Goal: Task Accomplishment & Management: Manage account settings

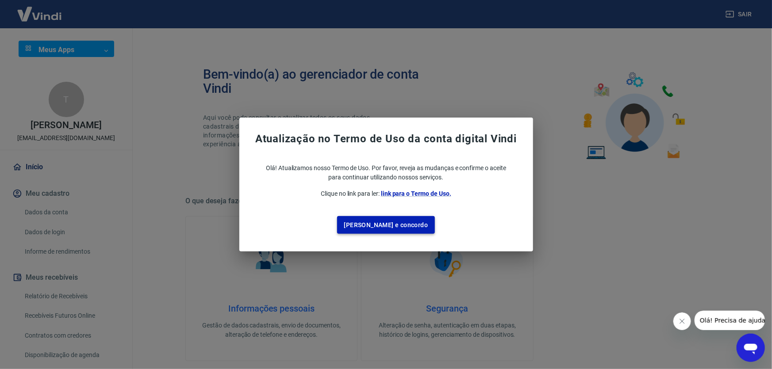
click at [385, 229] on button "Li e concordo" at bounding box center [386, 225] width 98 height 18
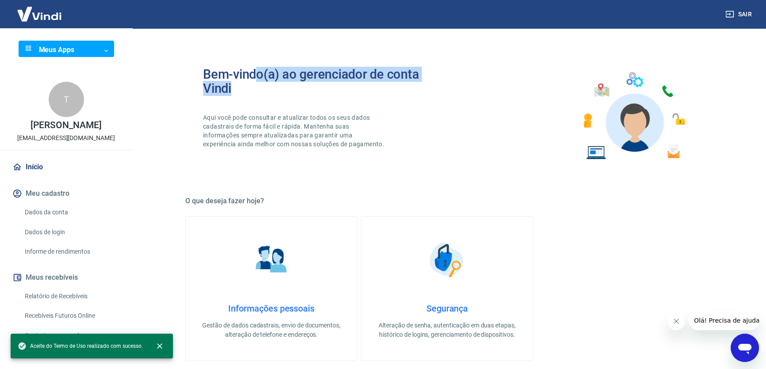
drag, startPoint x: 260, startPoint y: 75, endPoint x: 421, endPoint y: 87, distance: 161.9
click at [421, 87] on h2 "Bem-vindo(a) ao gerenciador de conta Vindi" at bounding box center [325, 81] width 244 height 28
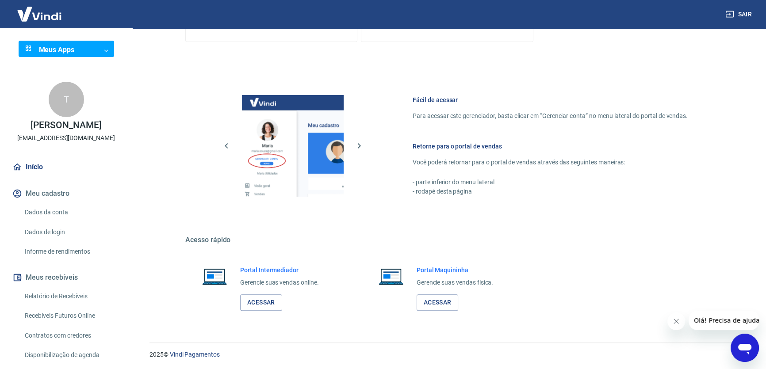
click at [60, 208] on link "Dados da conta" at bounding box center [71, 212] width 100 height 18
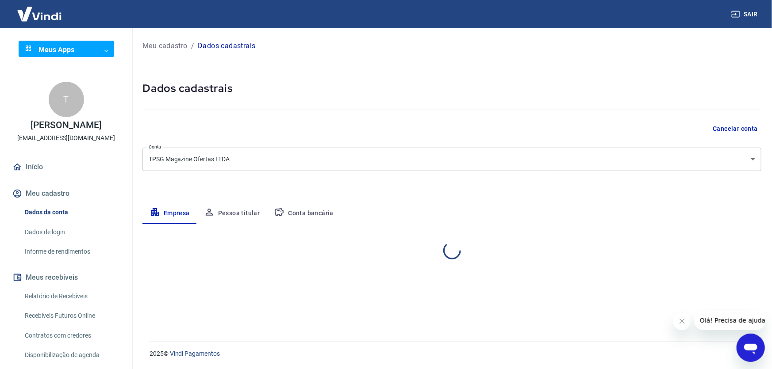
select select "MG"
select select "business"
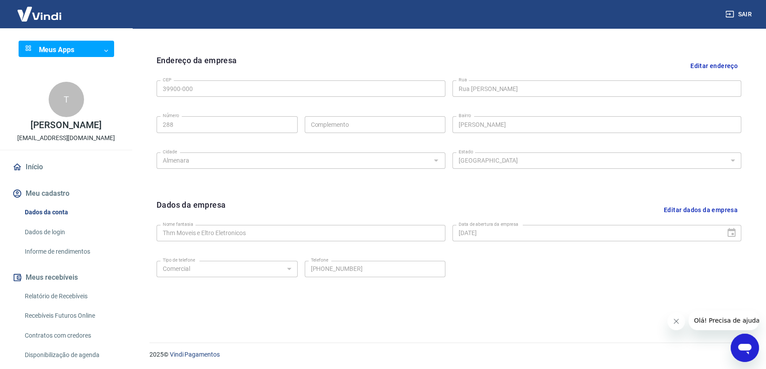
click at [50, 17] on img at bounding box center [39, 13] width 57 height 27
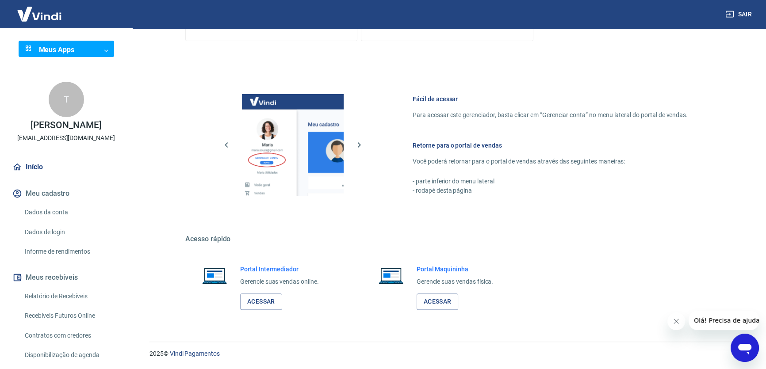
scroll to position [319, 0]
click at [269, 299] on link "Acessar" at bounding box center [261, 303] width 42 height 16
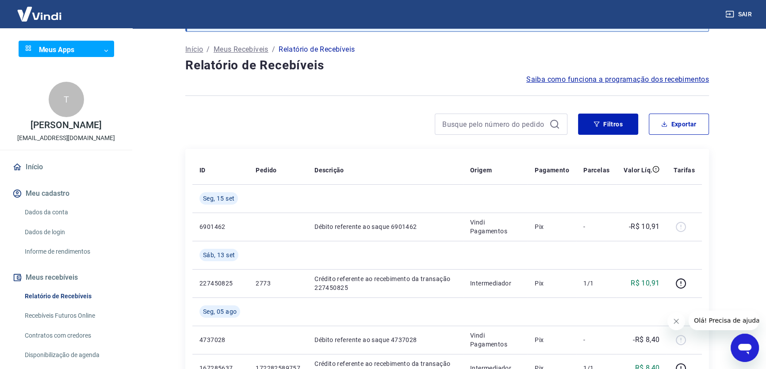
click at [678, 322] on icon "Fechar mensagem da empresa" at bounding box center [676, 321] width 7 height 7
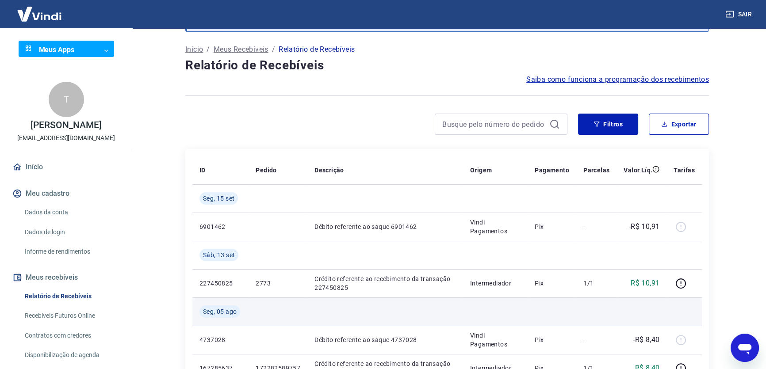
scroll to position [80, 0]
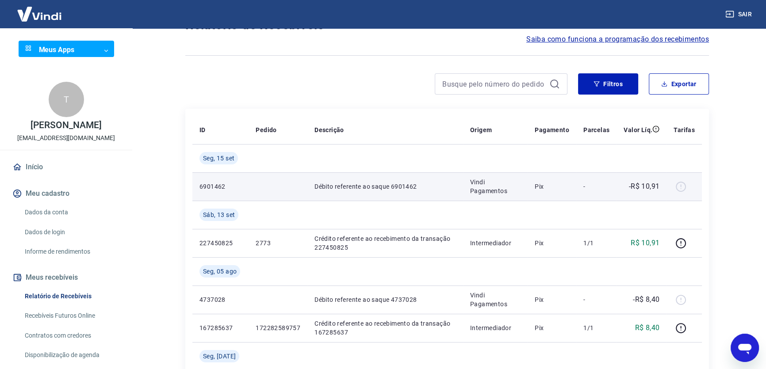
click at [681, 186] on div at bounding box center [684, 187] width 21 height 14
click at [207, 173] on td "6901462" at bounding box center [220, 186] width 56 height 28
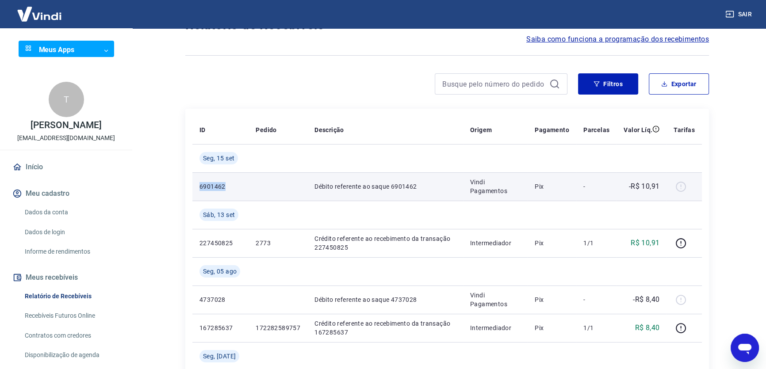
click at [207, 173] on td "6901462" at bounding box center [220, 186] width 56 height 28
click at [221, 186] on p "6901462" at bounding box center [220, 186] width 42 height 9
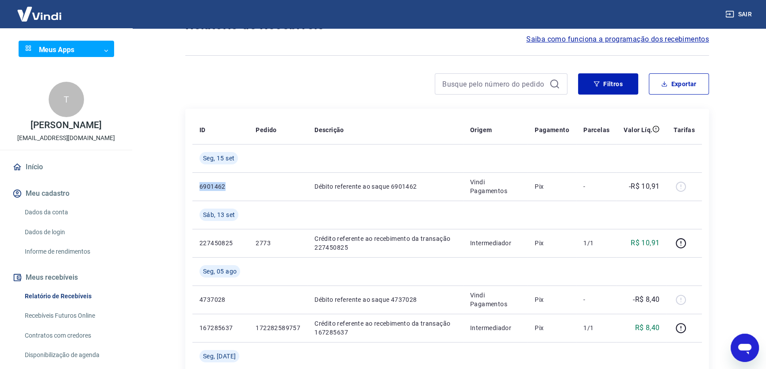
click at [67, 51] on body "Sair Meus Apps ​ ​ T Thiago Pereira Sousa megaeletronicos288@gmail.com Início M…" at bounding box center [383, 104] width 766 height 369
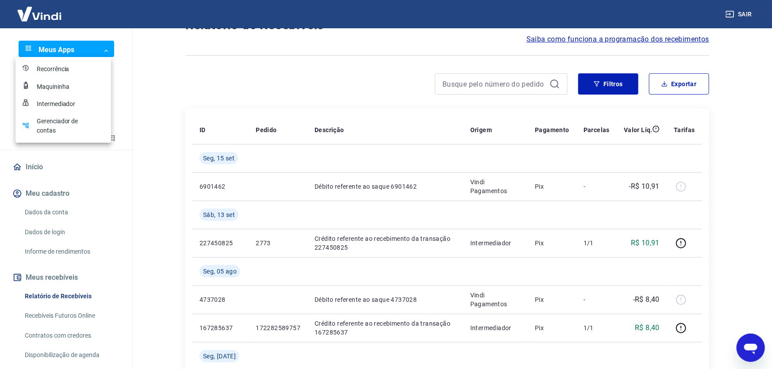
click at [126, 85] on div at bounding box center [386, 184] width 772 height 369
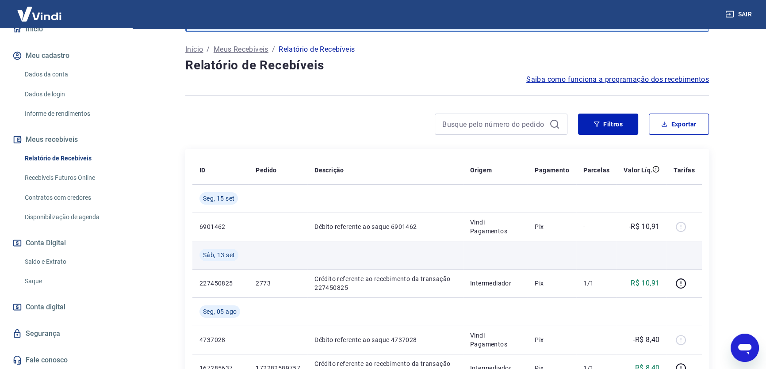
scroll to position [0, 0]
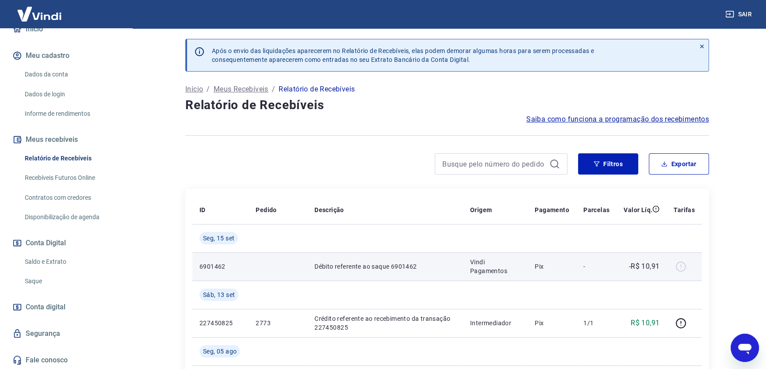
click at [661, 266] on td "-R$ 10,91" at bounding box center [642, 267] width 50 height 28
click at [662, 266] on td "-R$ 10,91" at bounding box center [642, 267] width 50 height 28
click at [694, 266] on div at bounding box center [684, 267] width 21 height 14
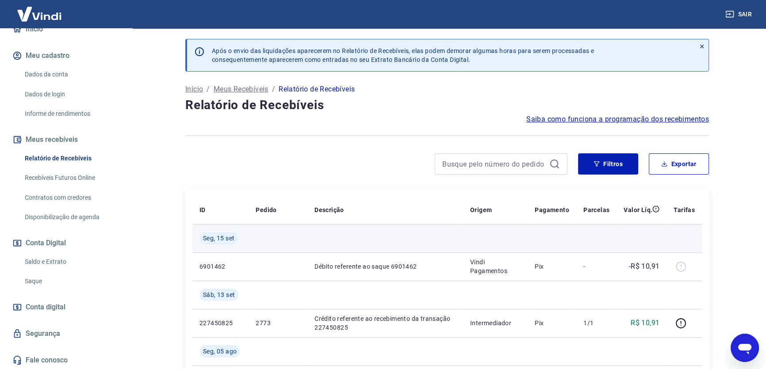
drag, startPoint x: 681, startPoint y: 263, endPoint x: 517, endPoint y: 246, distance: 165.4
click at [676, 262] on div at bounding box center [684, 267] width 21 height 14
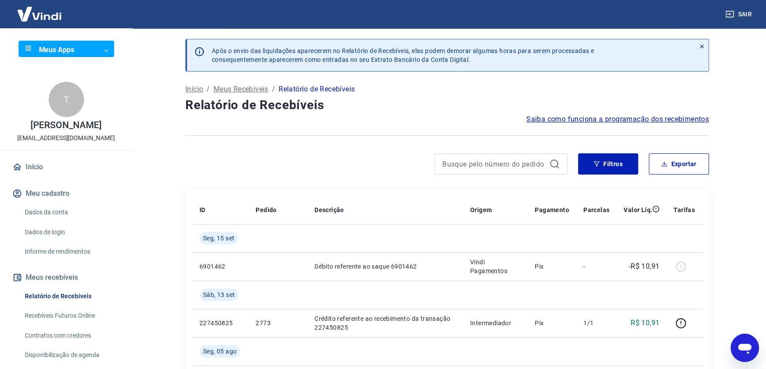
click at [49, 18] on img at bounding box center [39, 13] width 57 height 27
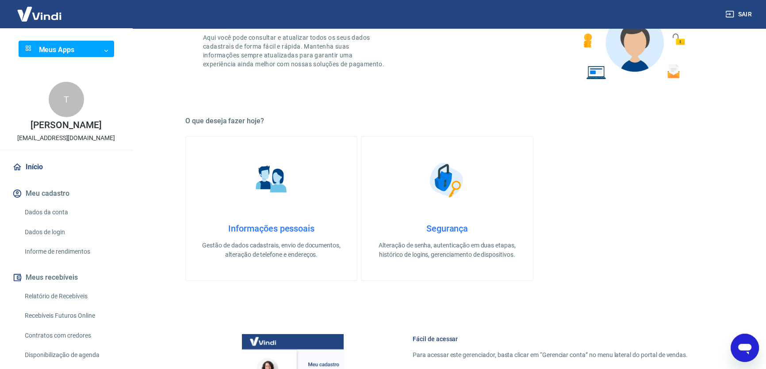
scroll to position [120, 0]
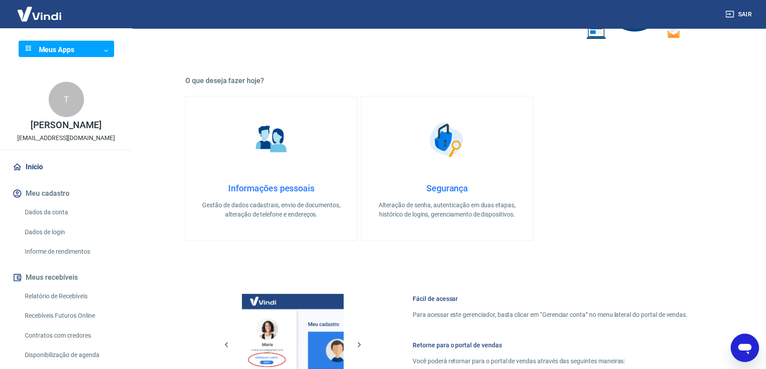
click at [272, 169] on link "Informações pessoais Gestão de dados cadastrais, envio de documentos, alteração…" at bounding box center [271, 168] width 172 height 145
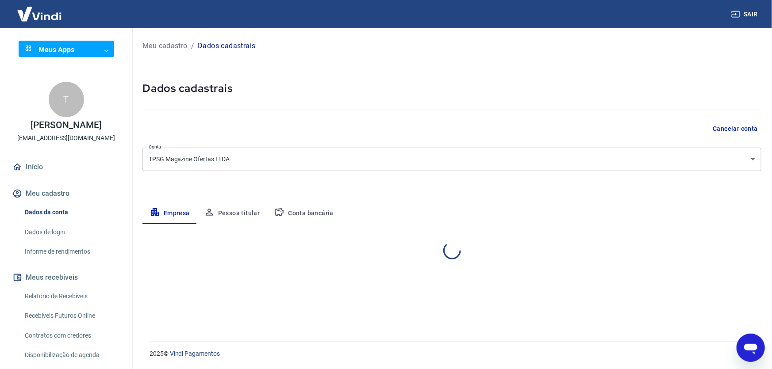
select select "MG"
select select "business"
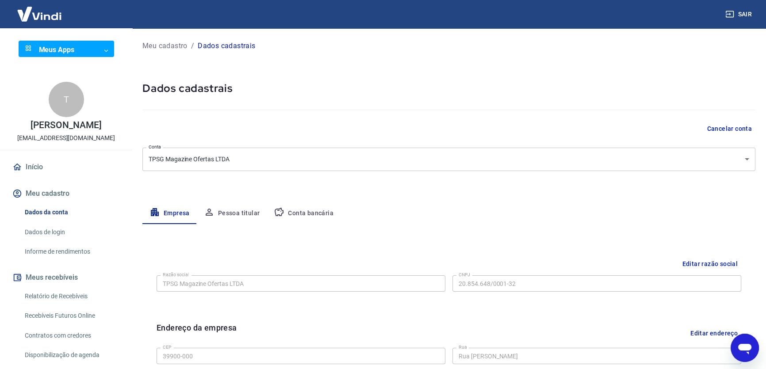
click at [38, 167] on link "Início" at bounding box center [66, 166] width 111 height 19
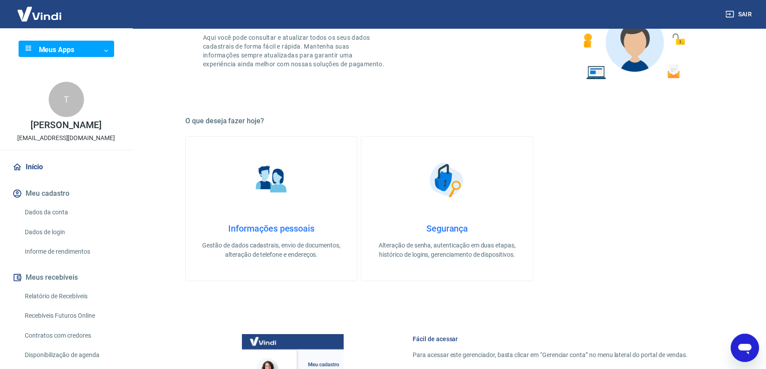
scroll to position [120, 0]
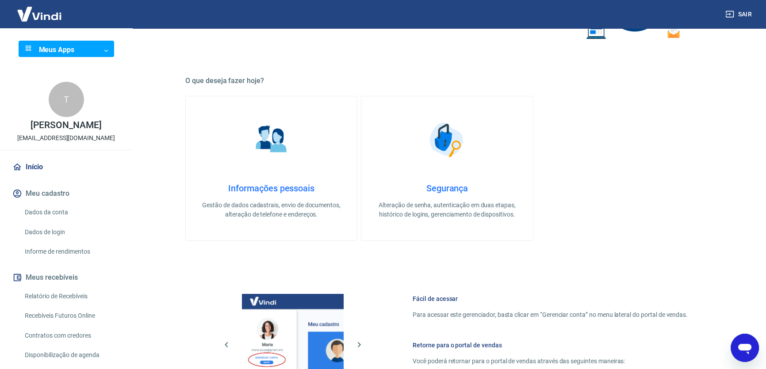
click at [292, 185] on h4 "Informações pessoais" at bounding box center [271, 188] width 143 height 11
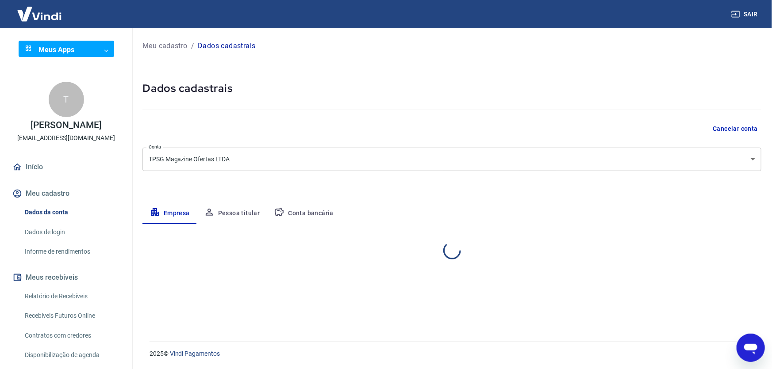
select select "MG"
select select "business"
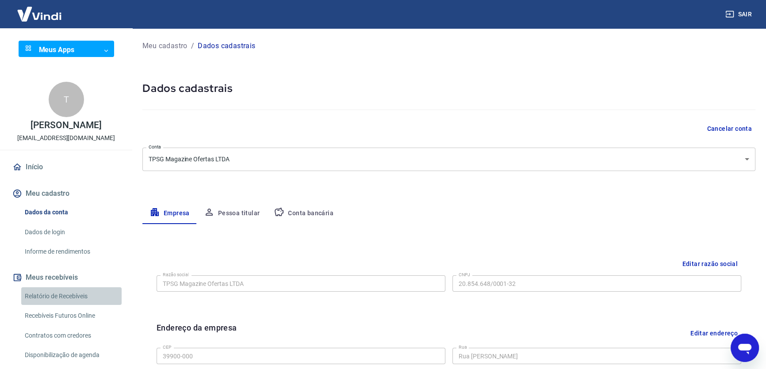
click at [86, 299] on link "Relatório de Recebíveis" at bounding box center [71, 296] width 100 height 18
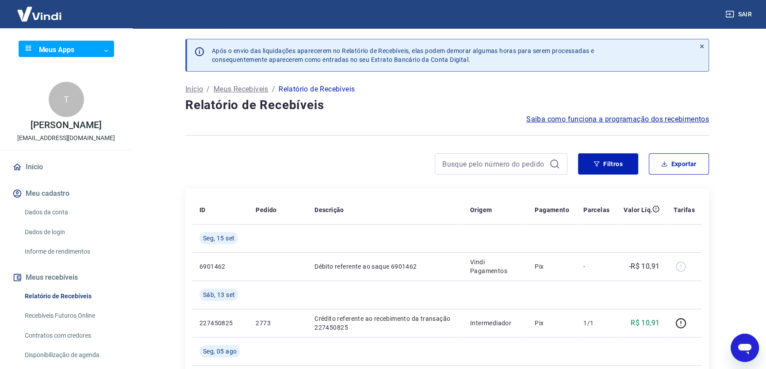
click at [62, 211] on link "Dados da conta" at bounding box center [71, 212] width 100 height 18
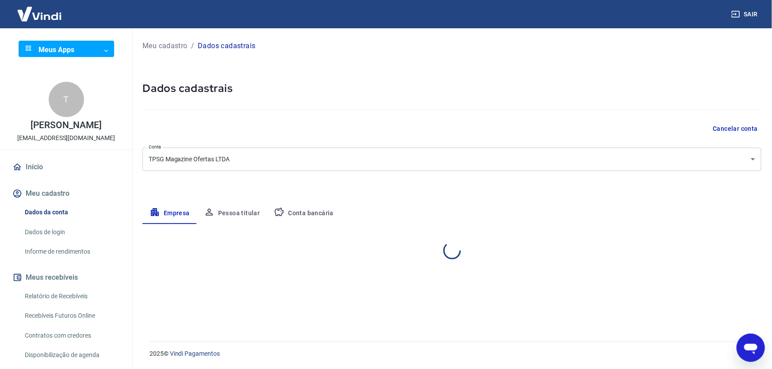
select select "MG"
select select "business"
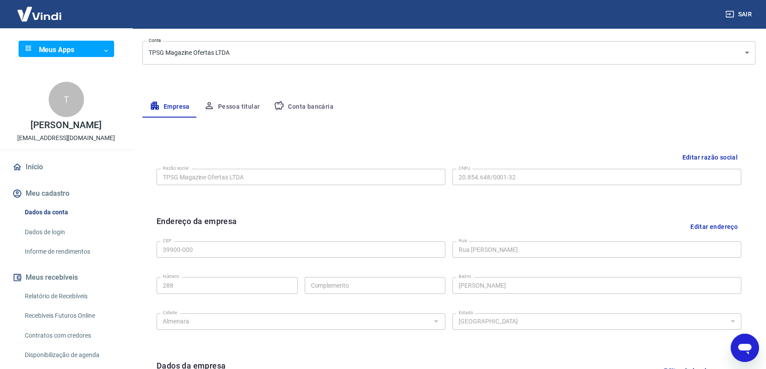
scroll to position [66, 0]
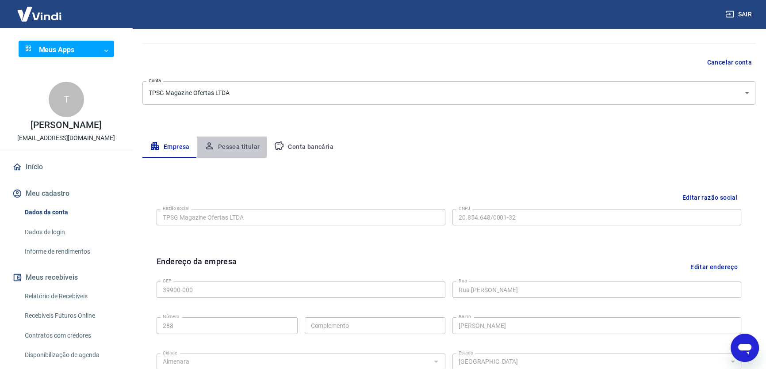
click at [236, 148] on button "Pessoa titular" at bounding box center [232, 147] width 70 height 21
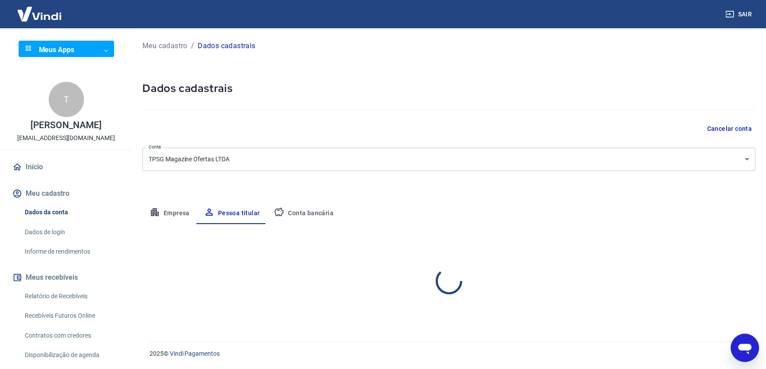
scroll to position [0, 0]
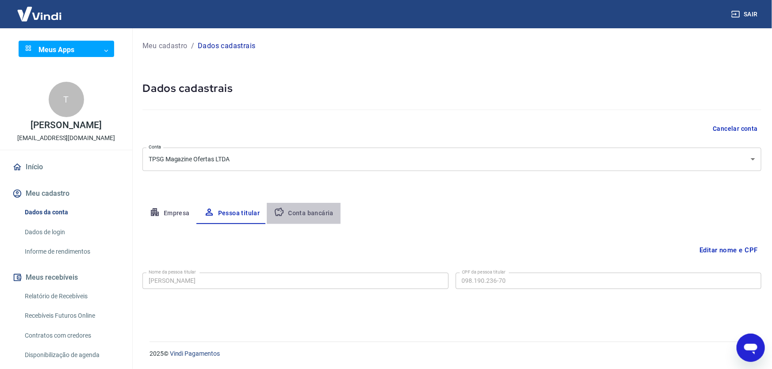
click at [307, 211] on button "Conta bancária" at bounding box center [304, 213] width 74 height 21
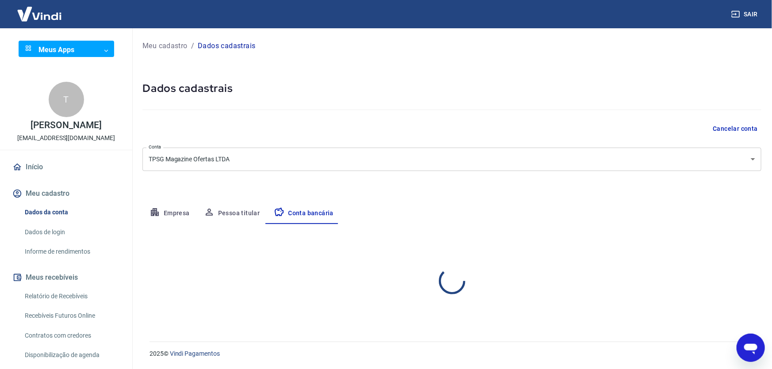
select select "1"
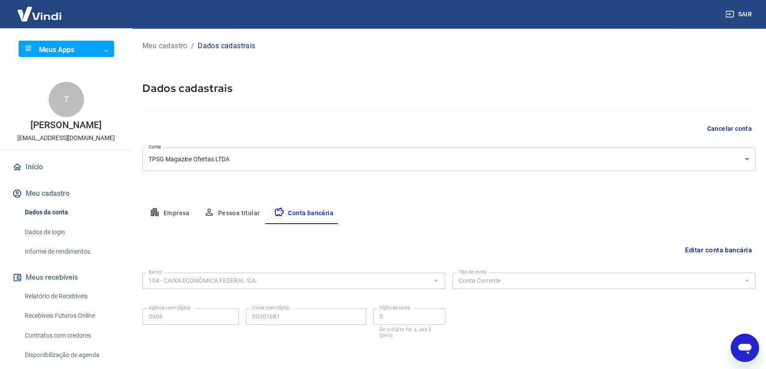
scroll to position [33, 0]
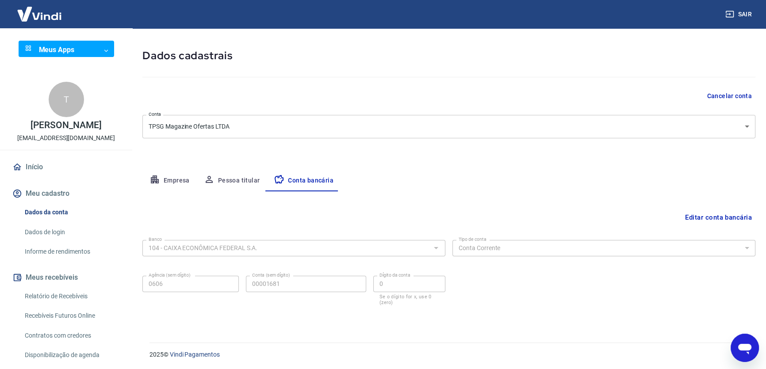
click at [535, 199] on div "Editar conta bancária Banco 104 - CAIXA ECONÔMICA FEDERAL S.A. Banco Tipo de co…" at bounding box center [448, 257] width 613 height 130
click at [682, 216] on button "Editar conta bancária" at bounding box center [719, 217] width 74 height 17
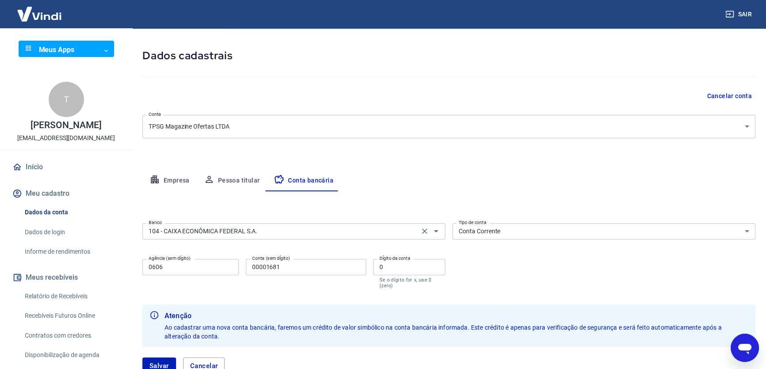
click at [279, 230] on input "104 - CAIXA ECONÔMICA FEDERAL S.A." at bounding box center [281, 231] width 272 height 11
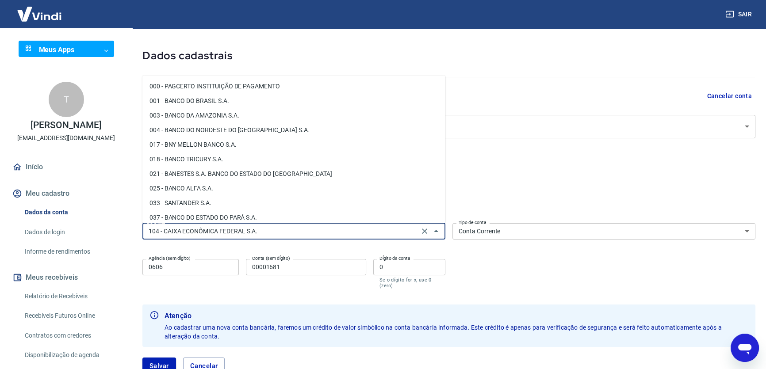
click at [279, 230] on input "104 - CAIXA ECONÔMICA FEDERAL S.A." at bounding box center [281, 231] width 272 height 11
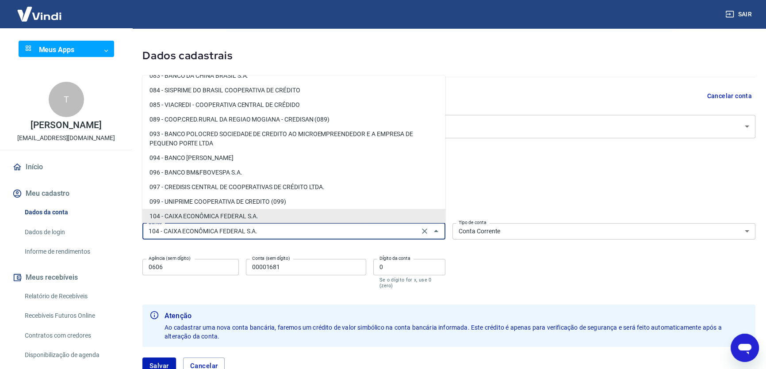
click at [279, 230] on input "104 - CAIXA ECONÔMICA FEDERAL S.A." at bounding box center [281, 231] width 272 height 11
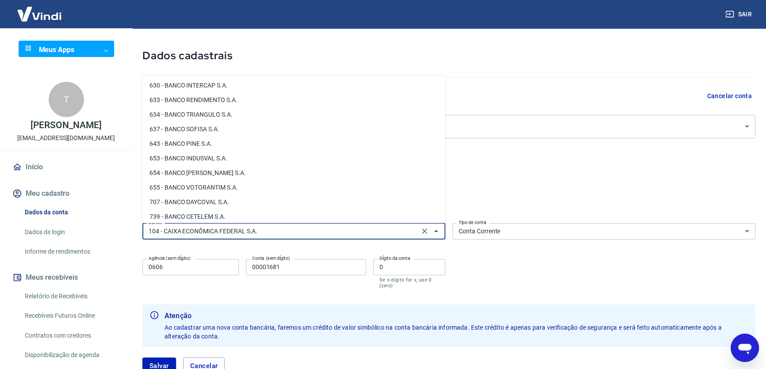
scroll to position [1371, 0]
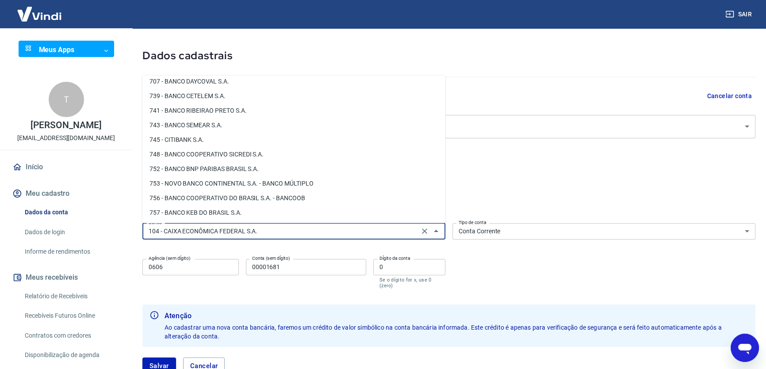
click at [494, 150] on div "Meu cadastro / Dados cadastrais Dados cadastrais Cancelar conta Conta TPSG Maga…" at bounding box center [449, 196] width 634 height 400
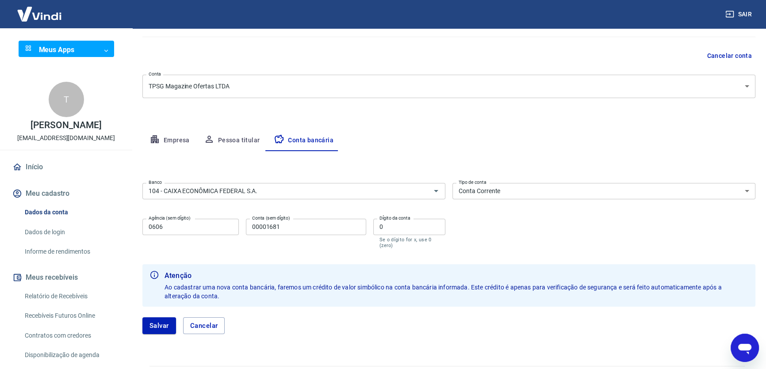
scroll to position [97, 0]
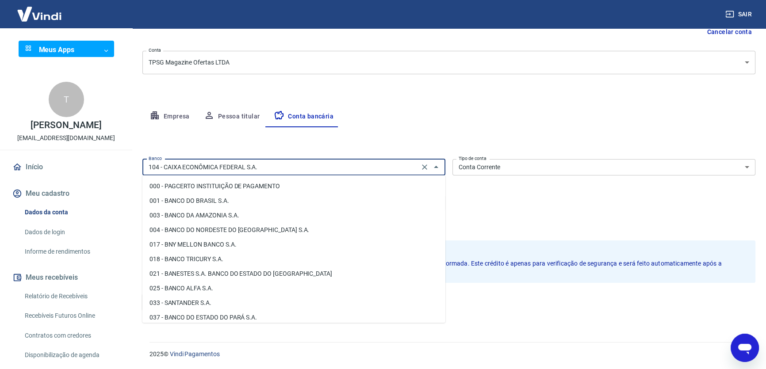
click at [353, 168] on input "104 - CAIXA ECONÔMICA FEDERAL S.A." at bounding box center [281, 167] width 272 height 11
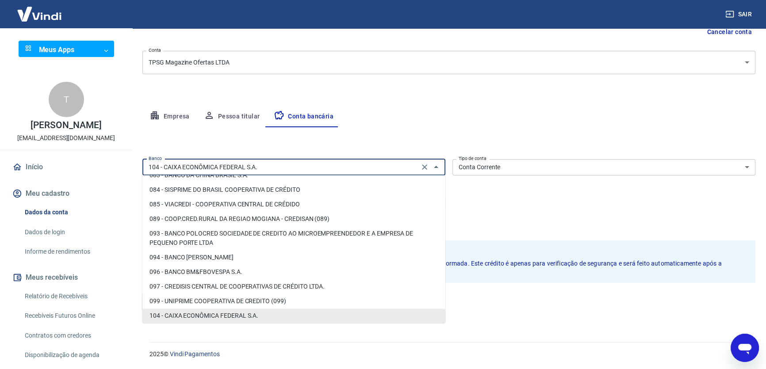
click at [353, 168] on input "104 - CAIXA ECONÔMICA FEDERAL S.A." at bounding box center [281, 167] width 272 height 11
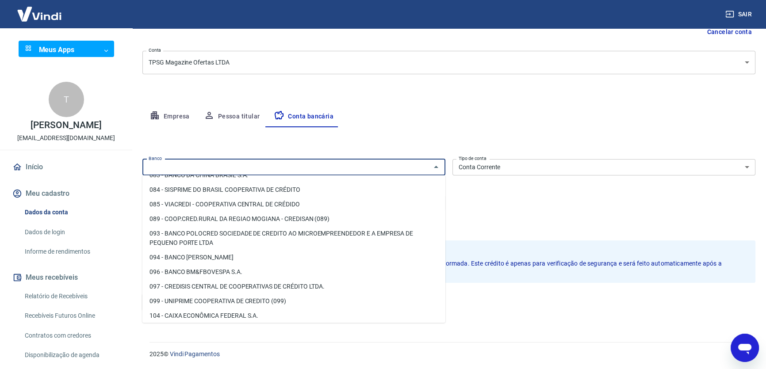
scroll to position [0, 0]
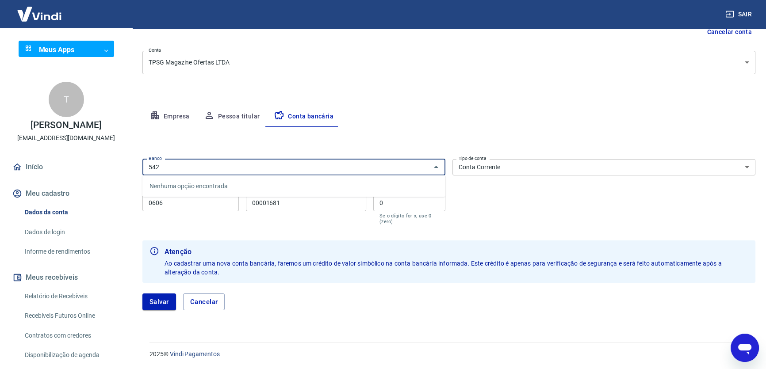
click at [353, 168] on input "542" at bounding box center [286, 167] width 283 height 11
type input "inf"
click at [381, 88] on div "Meu cadastro / Dados cadastrais Dados cadastrais Cancelar conta Conta TPSG Maga…" at bounding box center [449, 131] width 634 height 400
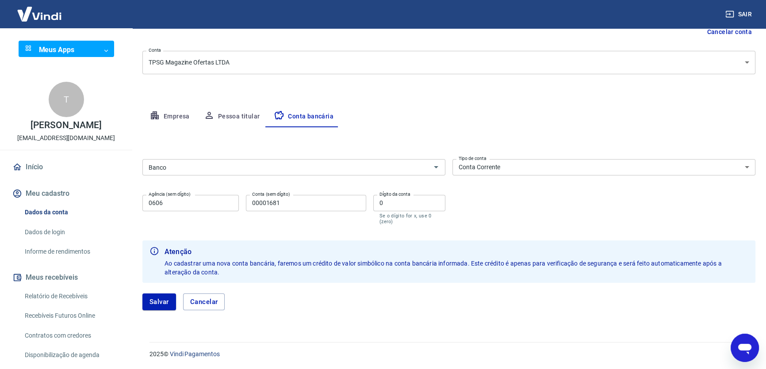
click at [539, 81] on div "Meu cadastro / Dados cadastrais Dados cadastrais Cancelar conta Conta TPSG Maga…" at bounding box center [449, 131] width 634 height 400
click at [251, 172] on input "Banco" at bounding box center [286, 167] width 283 height 11
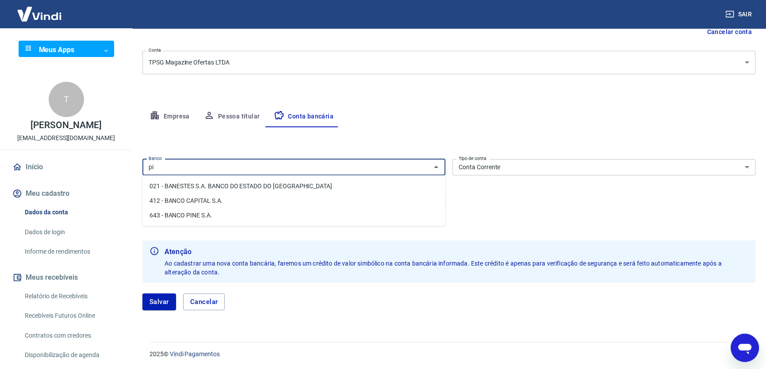
click at [251, 172] on input "pi" at bounding box center [286, 167] width 283 height 11
type input "380"
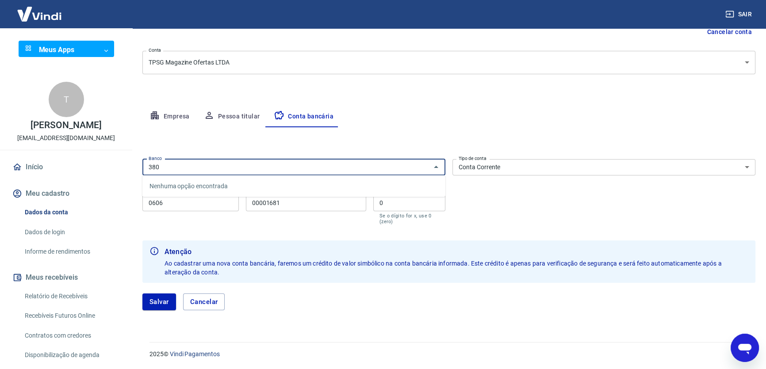
click at [251, 172] on input "380" at bounding box center [286, 167] width 283 height 11
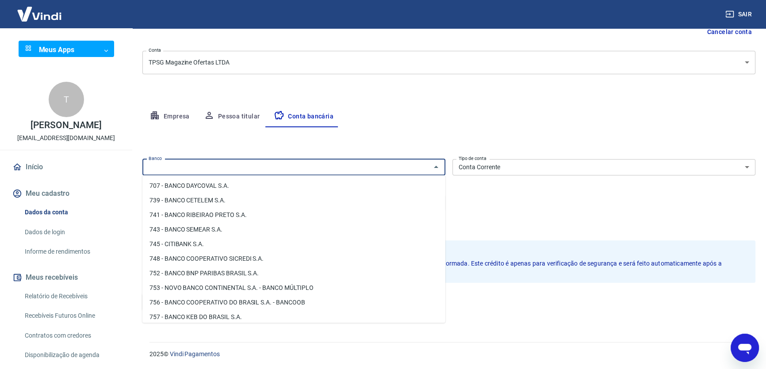
scroll to position [1371, 0]
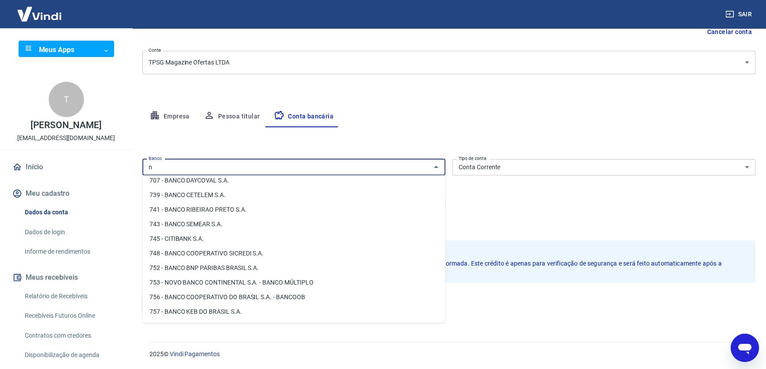
type input "nu"
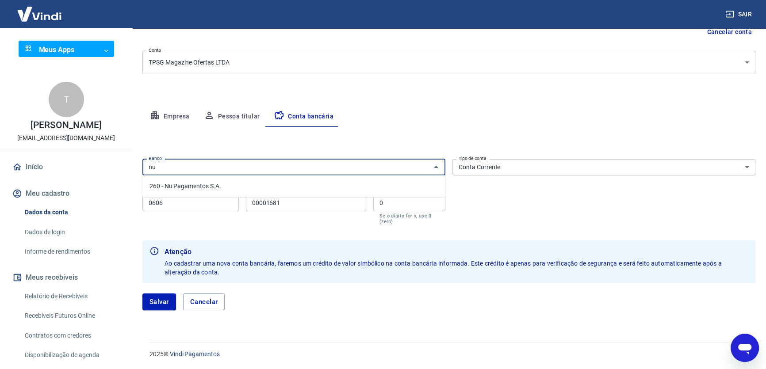
click at [176, 171] on input "nu" at bounding box center [286, 167] width 283 height 11
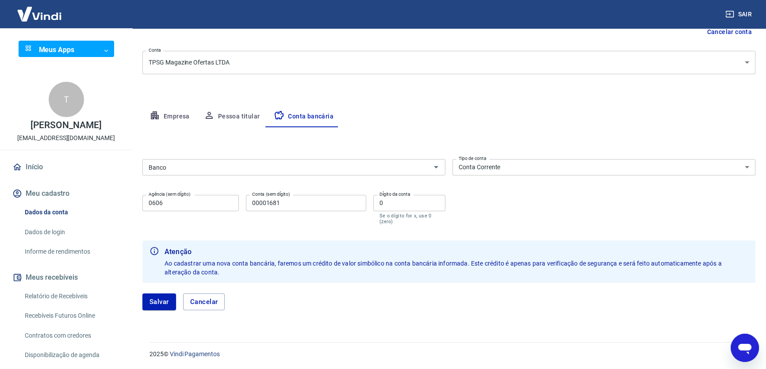
click at [467, 128] on div "Editar conta bancária Banco Banco Tipo de conta Conta Corrente Conta Poupança T…" at bounding box center [448, 224] width 613 height 194
click at [187, 170] on input "Banco" at bounding box center [286, 167] width 283 height 11
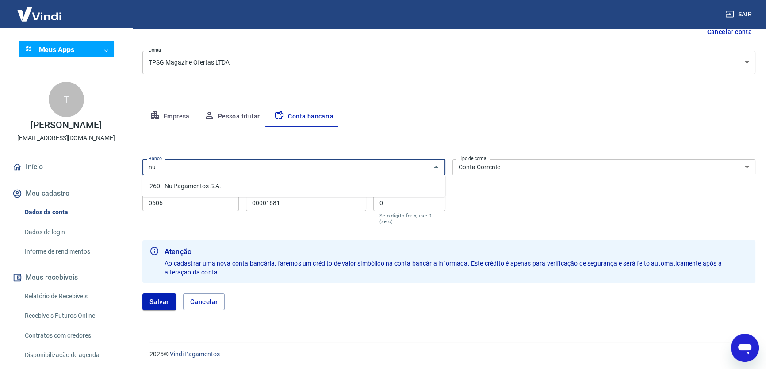
click at [214, 184] on li "260 - Nu Pagamentos S.A." at bounding box center [293, 186] width 303 height 15
type input "260 - Nu Pagamentos S.A."
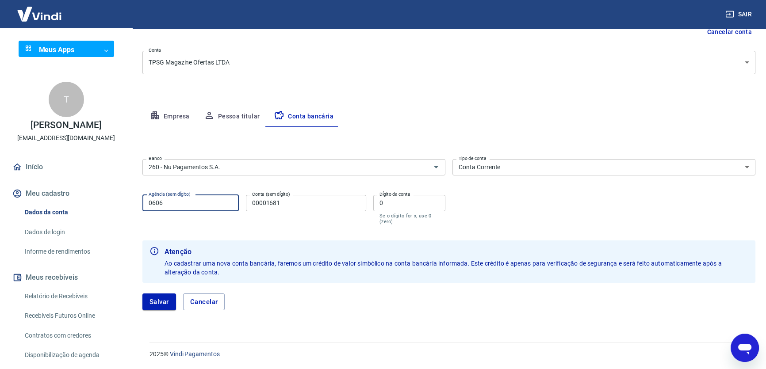
click at [192, 200] on input "0606" at bounding box center [190, 203] width 96 height 16
click at [287, 207] on input "00001681" at bounding box center [306, 203] width 120 height 16
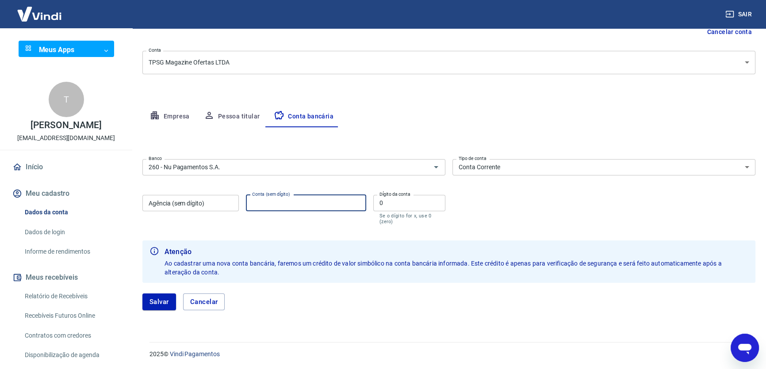
click at [196, 201] on div "Agência (sem dígito) Agência (sem dígito)" at bounding box center [190, 210] width 96 height 30
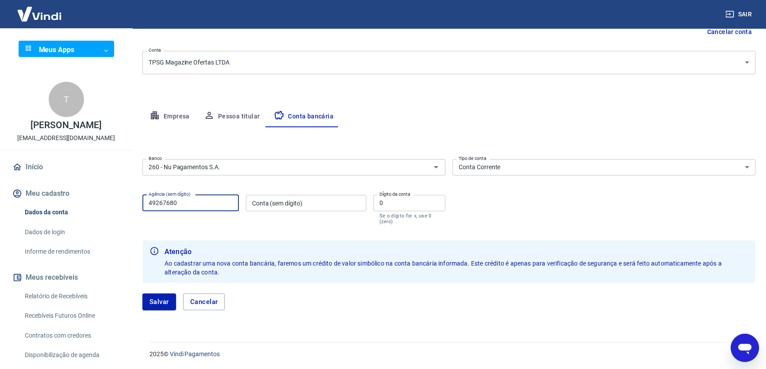
type input "49267680"
click at [274, 198] on div "Conta (sem dígito) Conta (sem dígito)" at bounding box center [306, 210] width 120 height 30
click at [403, 199] on input "0" at bounding box center [409, 203] width 72 height 16
click at [205, 209] on input "49267680" at bounding box center [190, 203] width 96 height 16
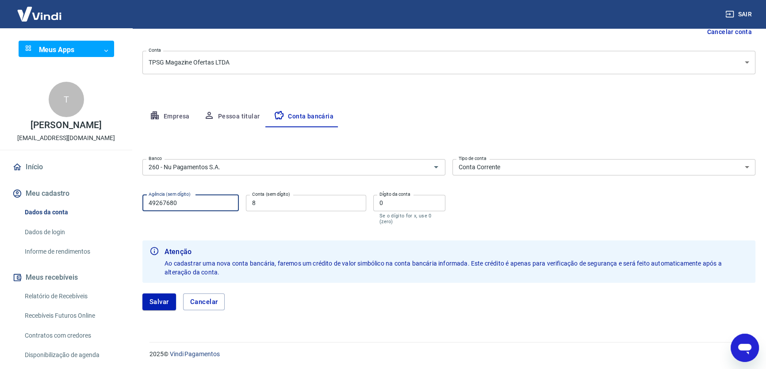
click at [272, 203] on input "8" at bounding box center [306, 203] width 120 height 16
paste input "49267680"
type input "49267680"
click at [418, 198] on input "0" at bounding box center [409, 203] width 72 height 16
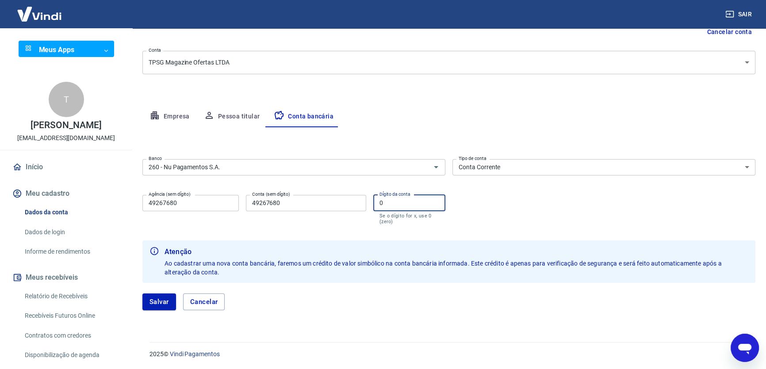
click at [418, 198] on input "0" at bounding box center [409, 203] width 72 height 16
type input "8"
click at [200, 204] on input "49267680" at bounding box center [190, 203] width 96 height 16
type input "0001"
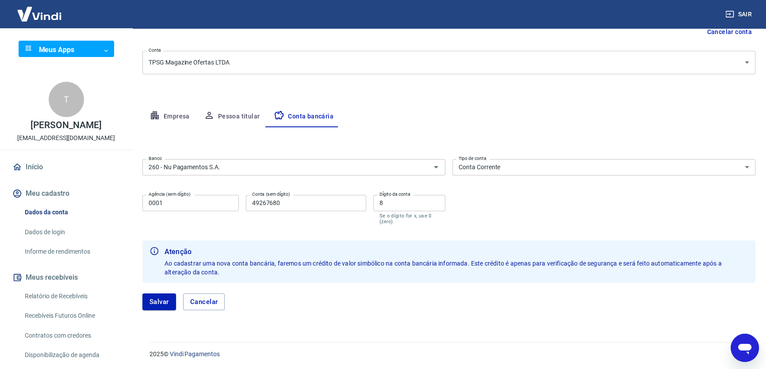
click at [553, 229] on form "Banco 260 - Nu Pagamentos S.A. Banco Tipo de conta Conta Corrente Conta Poupanç…" at bounding box center [448, 238] width 613 height 165
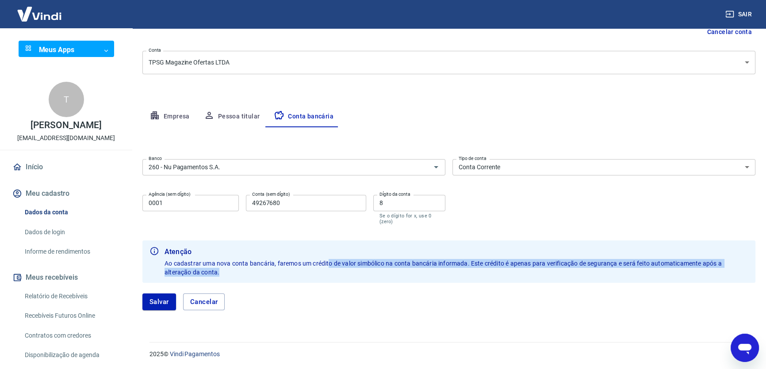
drag, startPoint x: 328, startPoint y: 262, endPoint x: 468, endPoint y: 268, distance: 139.5
click at [468, 268] on div "Atenção Ao cadastrar uma nova conta bancária, faremos um crédito de valor simbó…" at bounding box center [457, 261] width 584 height 37
click at [475, 261] on span "Ao cadastrar uma nova conta bancária, faremos um crédito de valor simbólico na …" at bounding box center [444, 268] width 559 height 16
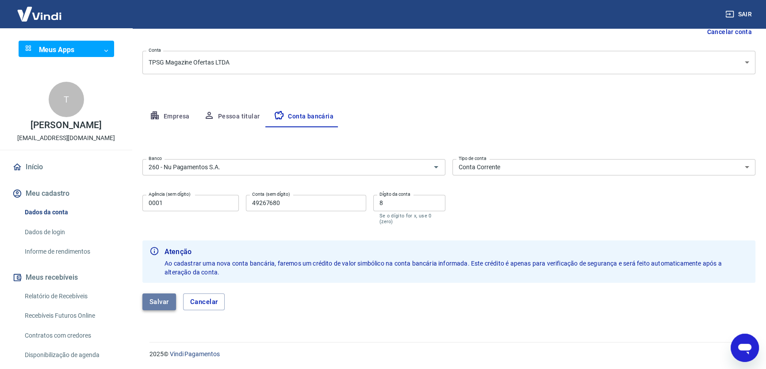
click at [156, 305] on button "Salvar" at bounding box center [159, 302] width 34 height 17
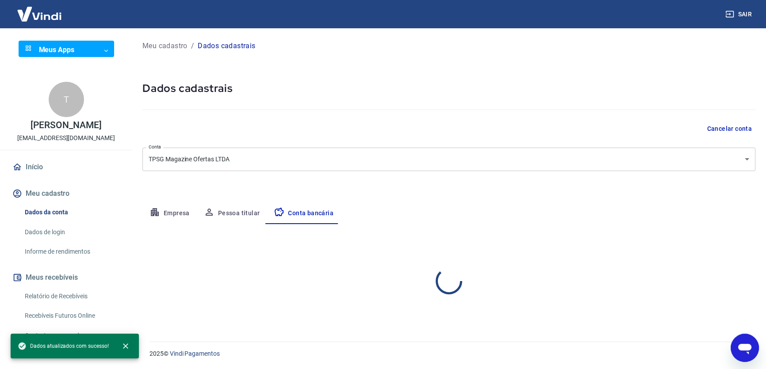
select select "1"
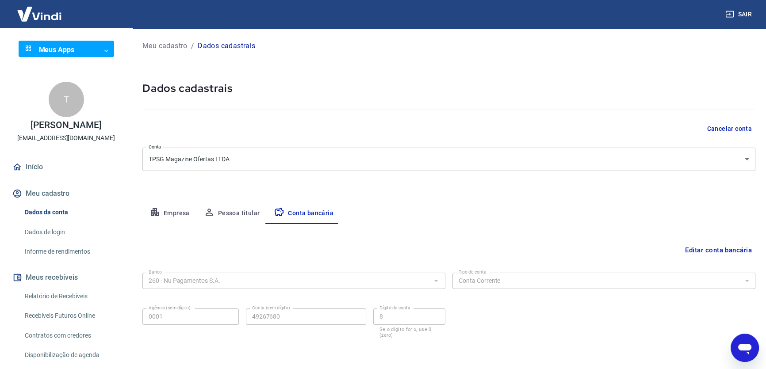
click at [207, 92] on h5 "Dados cadastrais" at bounding box center [448, 88] width 613 height 14
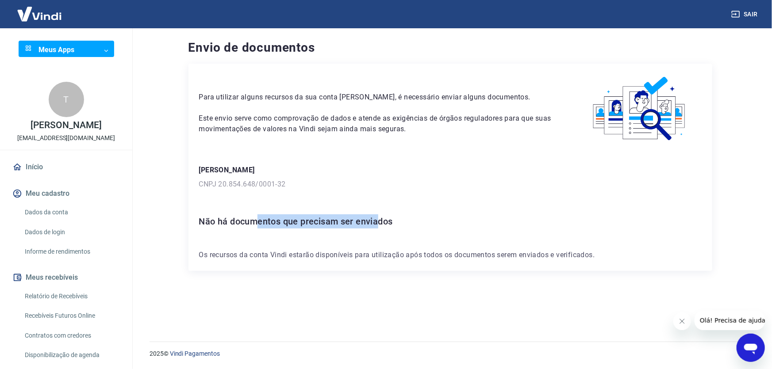
drag, startPoint x: 259, startPoint y: 221, endPoint x: 379, endPoint y: 220, distance: 119.9
click at [379, 220] on h6 "Não há documentos que precisam ser enviados" at bounding box center [450, 222] width 502 height 14
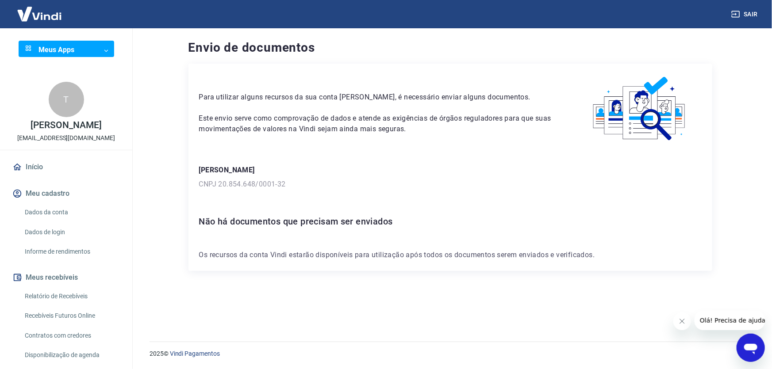
click at [284, 254] on p "Os recursos da conta Vindi estarão disponíveis para utilização após todos os do…" at bounding box center [450, 255] width 502 height 11
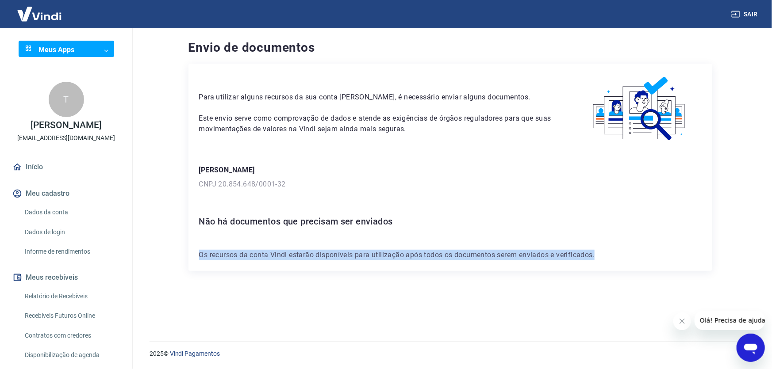
click at [284, 254] on p "Os recursos da conta Vindi estarão disponíveis para utilização após todos os do…" at bounding box center [450, 255] width 502 height 11
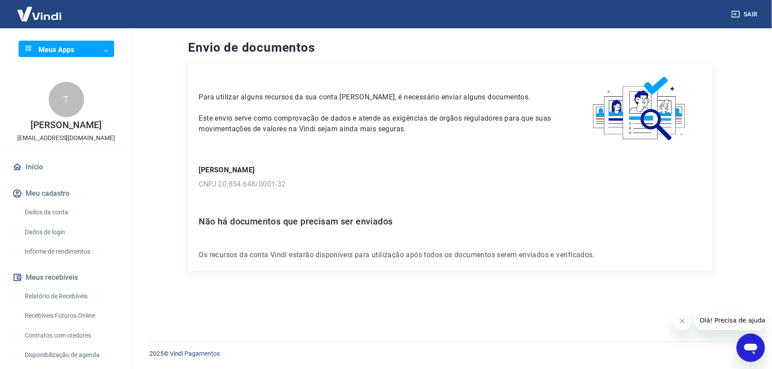
click at [460, 93] on p "Para utilizar alguns recursos da sua conta Vindi, é necessário enviar alguns do…" at bounding box center [378, 97] width 358 height 11
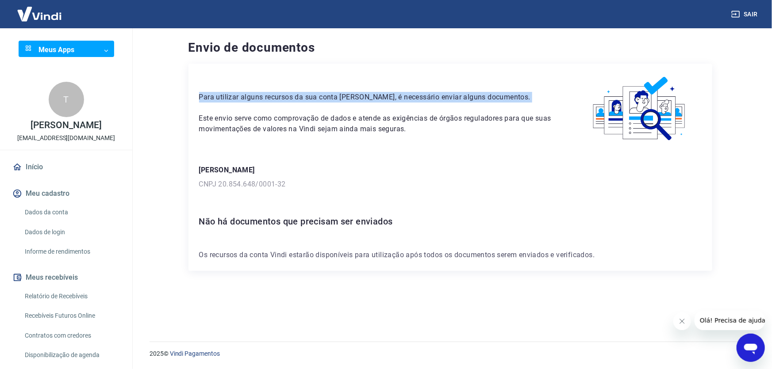
click at [460, 93] on p "Para utilizar alguns recursos da sua conta Vindi, é necessário enviar alguns do…" at bounding box center [378, 97] width 358 height 11
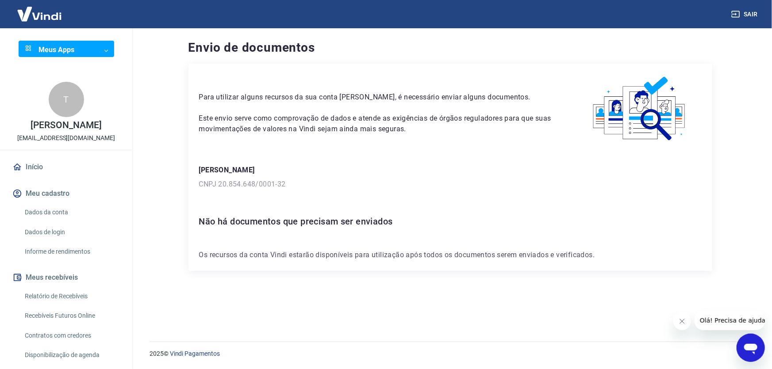
click at [441, 117] on p "Este envio serve como comprovação de dados e atende as exigências de órgãos reg…" at bounding box center [378, 123] width 358 height 21
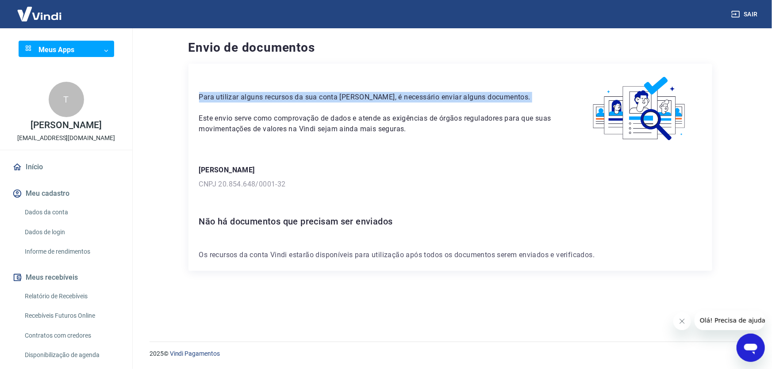
click at [441, 117] on p "Este envio serve como comprovação de dados e atende as exigências de órgãos reg…" at bounding box center [378, 123] width 358 height 21
